Goal: Check status: Check status

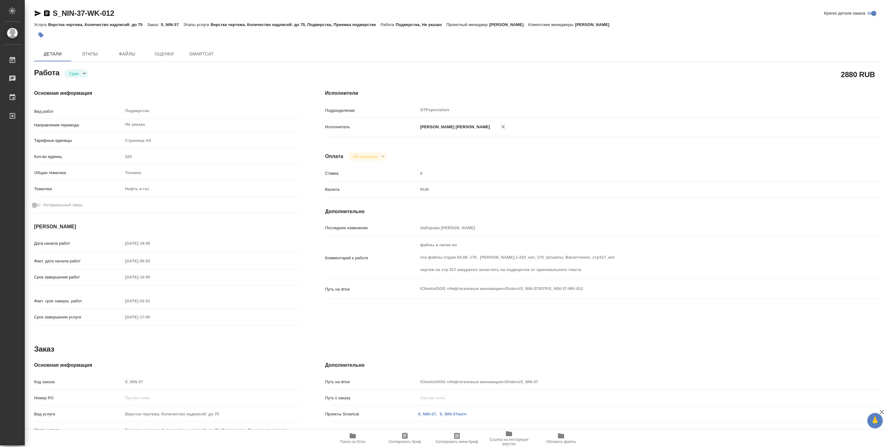
type textarea "x"
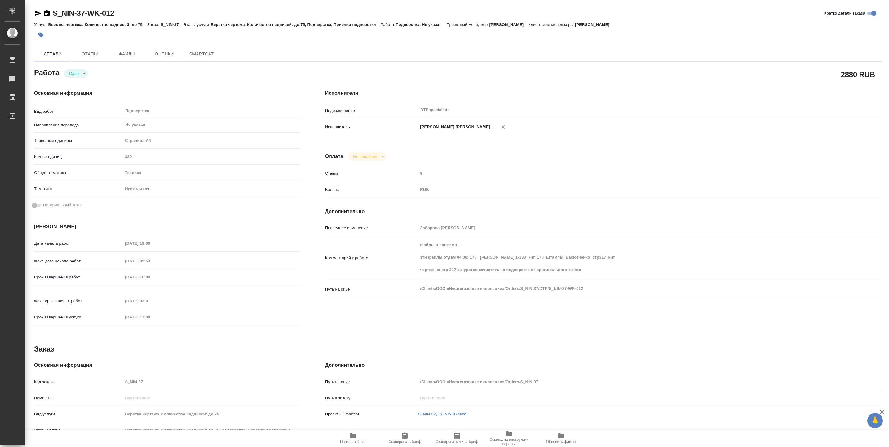
type textarea "x"
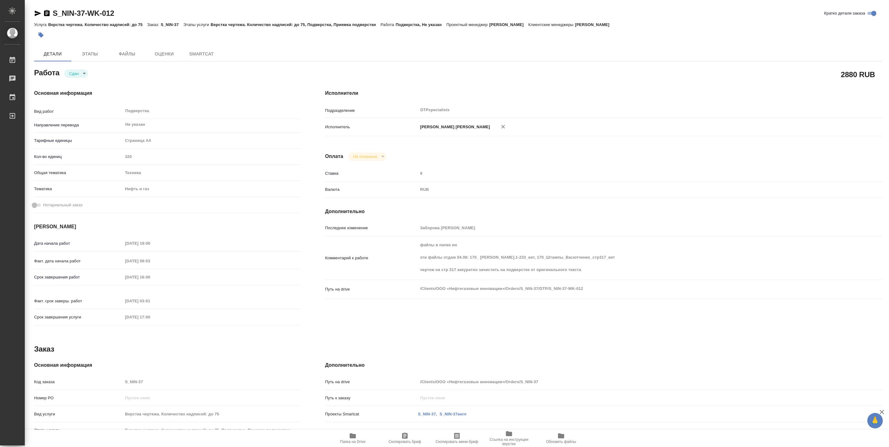
type textarea "x"
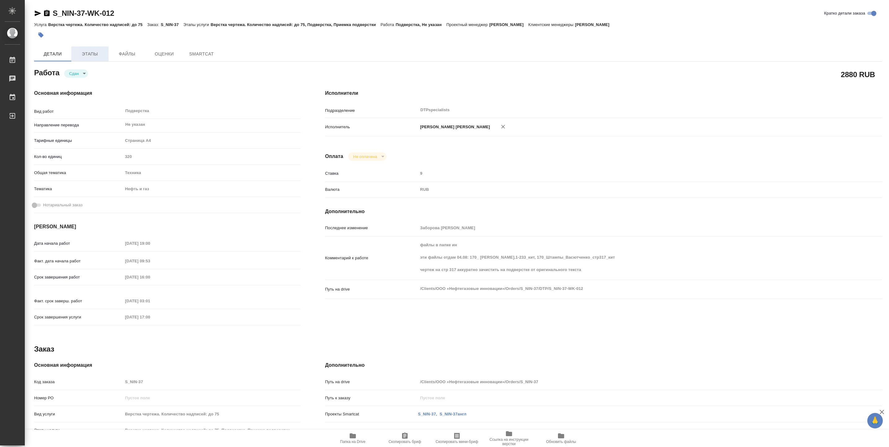
type textarea "x"
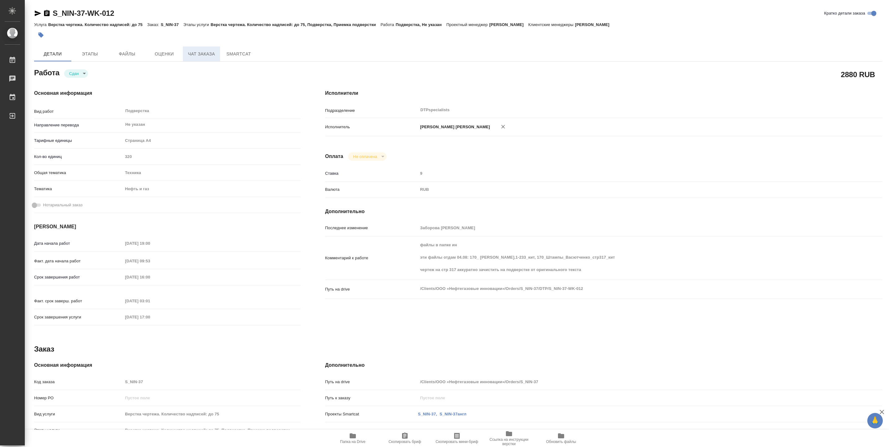
click at [199, 55] on span "Чат заказа" at bounding box center [202, 54] width 30 height 8
type textarea "x"
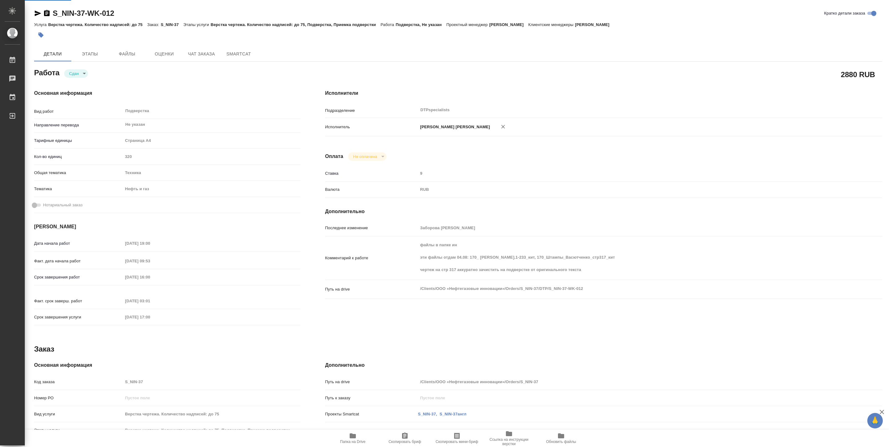
type textarea "x"
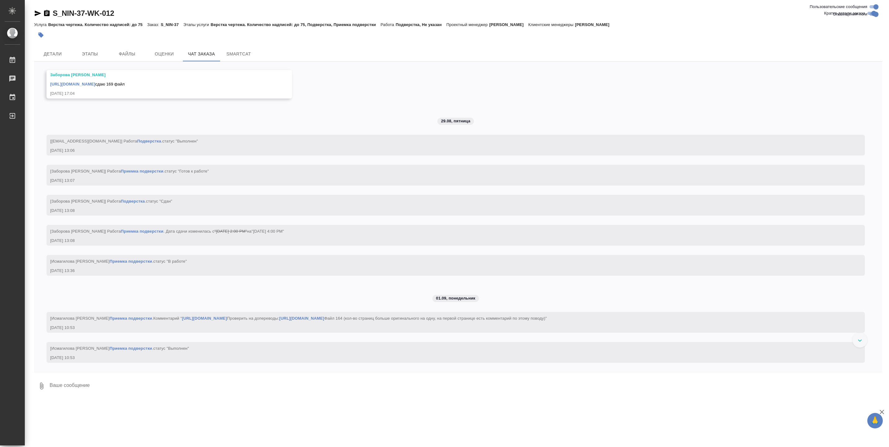
scroll to position [30862, 0]
click at [86, 51] on span "Этапы" at bounding box center [90, 54] width 30 height 8
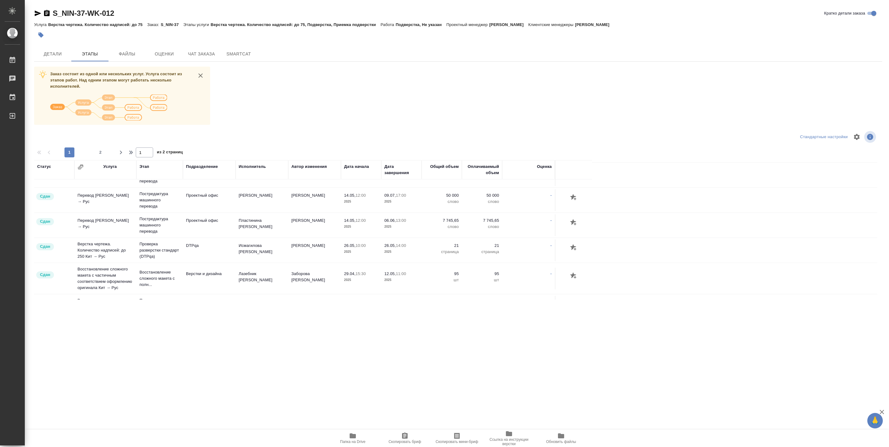
scroll to position [595, 0]
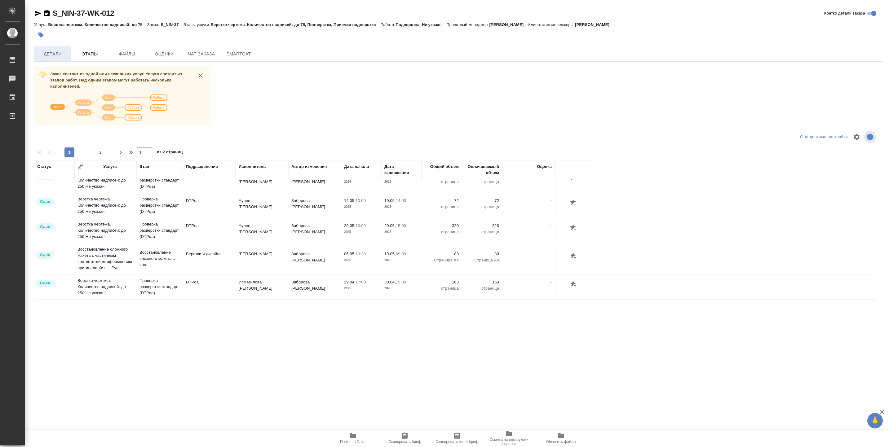
click at [63, 47] on button "Детали" at bounding box center [52, 54] width 37 height 15
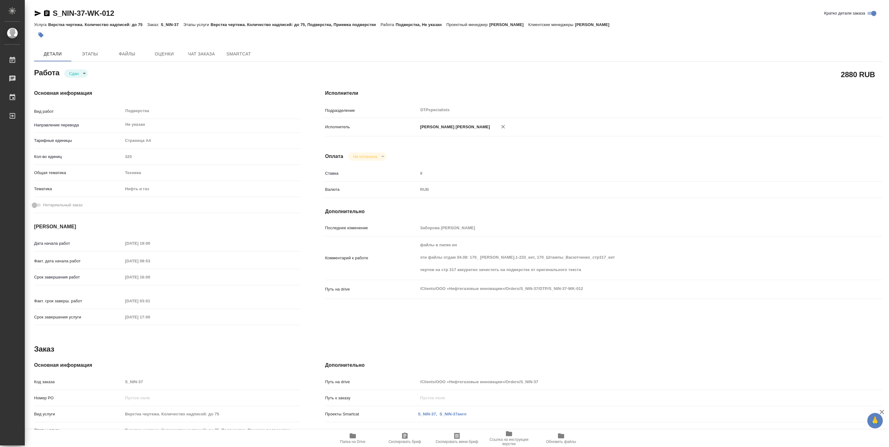
type textarea "x"
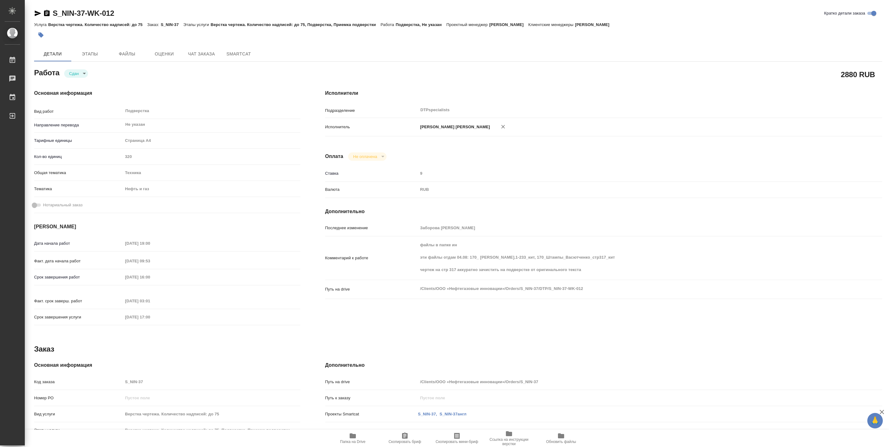
type textarea "x"
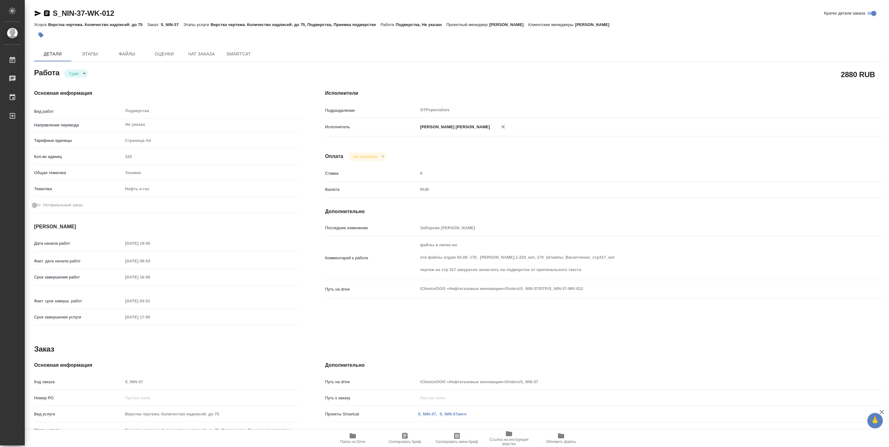
type textarea "x"
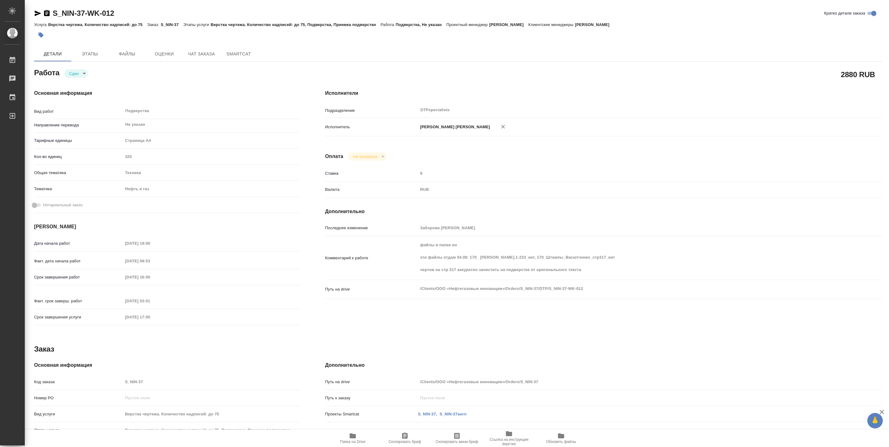
type textarea "x"
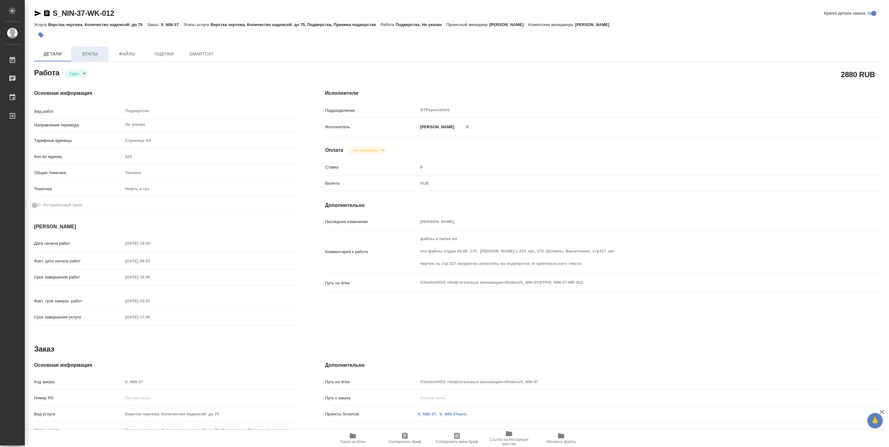
type textarea "x"
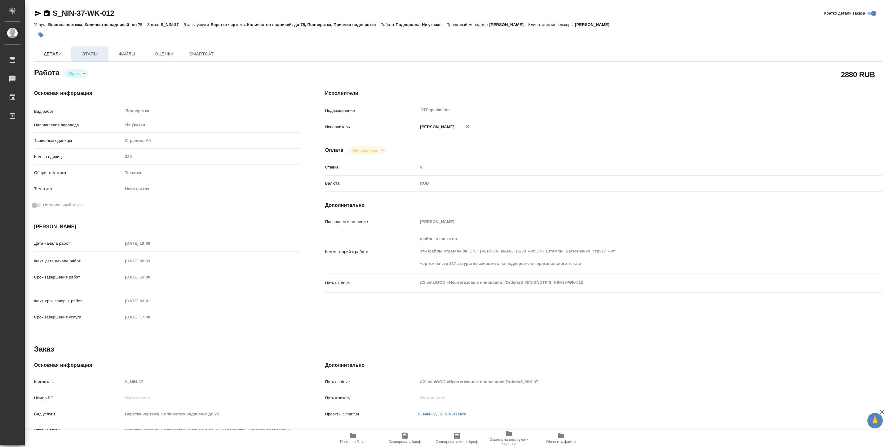
type textarea "x"
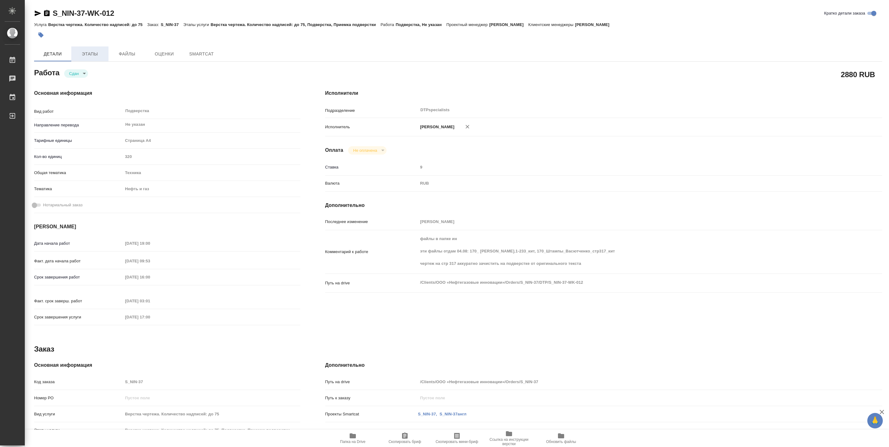
type textarea "x"
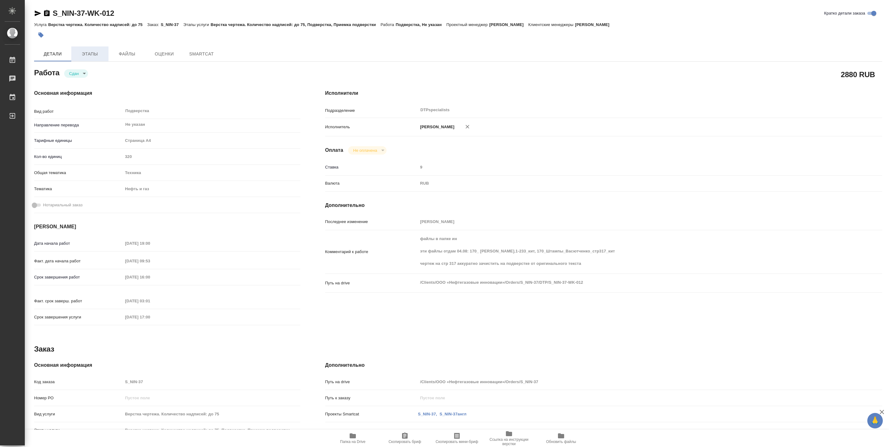
type textarea "x"
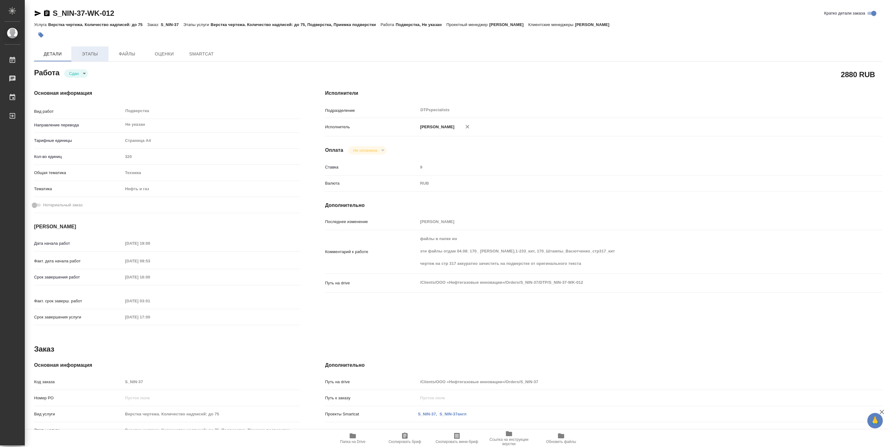
type textarea "x"
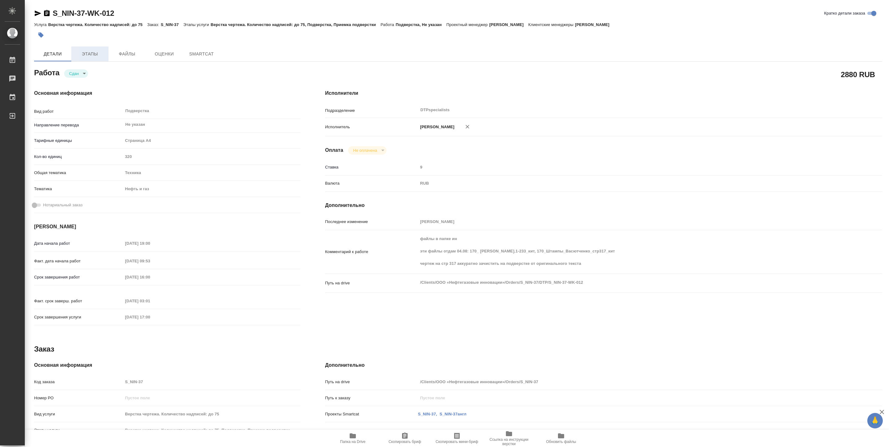
type textarea "x"
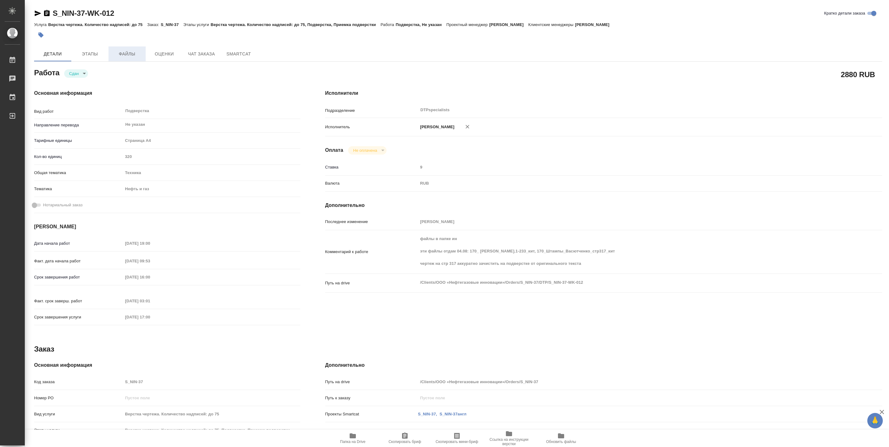
type textarea "x"
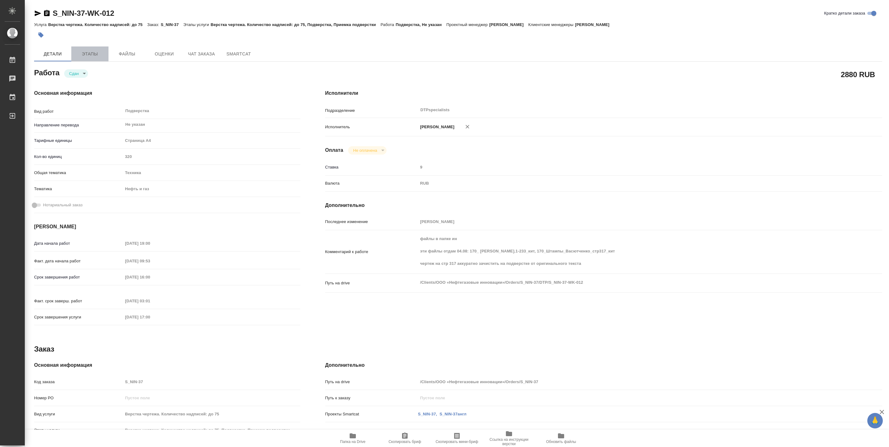
click at [97, 56] on span "Этапы" at bounding box center [90, 54] width 30 height 8
type textarea "x"
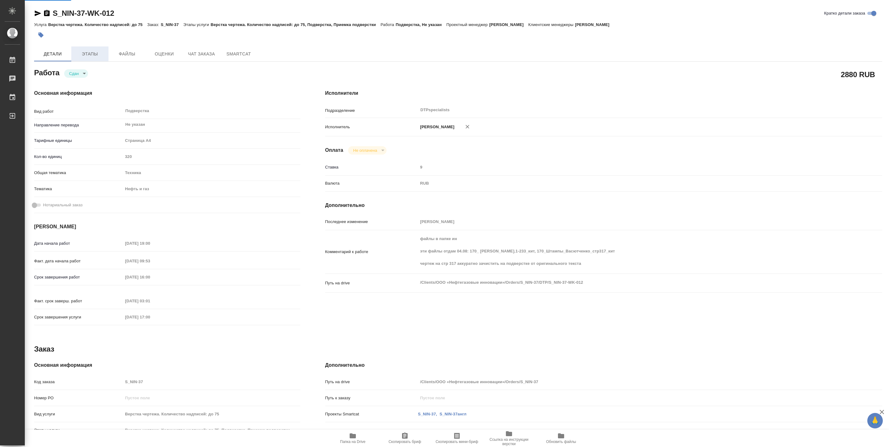
type textarea "x"
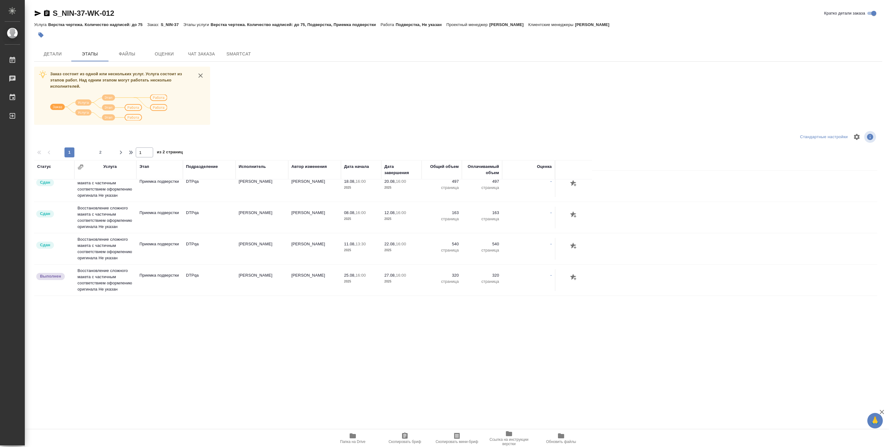
scroll to position [97, 0]
